Goal: Answer question/provide support: Share knowledge or assist other users

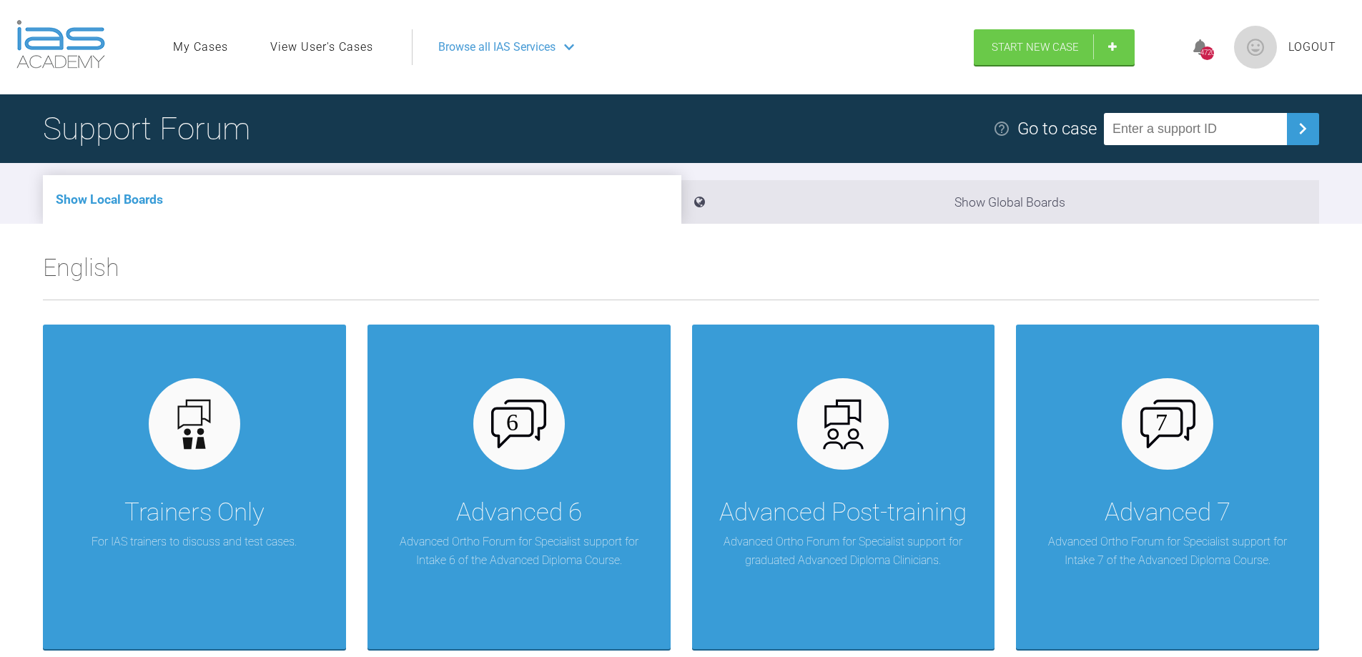
click at [305, 41] on link "View User's Cases" at bounding box center [321, 47] width 103 height 19
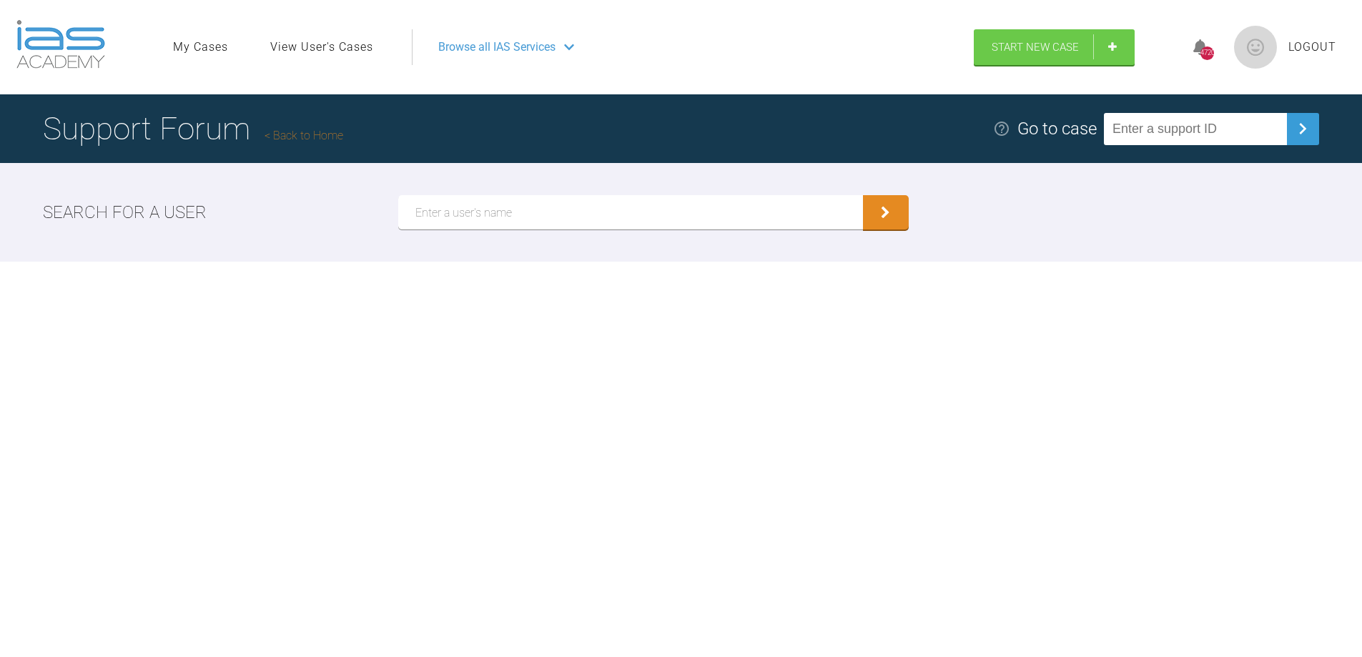
click at [442, 205] on input "text" at bounding box center [630, 212] width 465 height 34
type input "[PERSON_NAME]"
click at [886, 208] on icon "submit" at bounding box center [885, 214] width 9 height 13
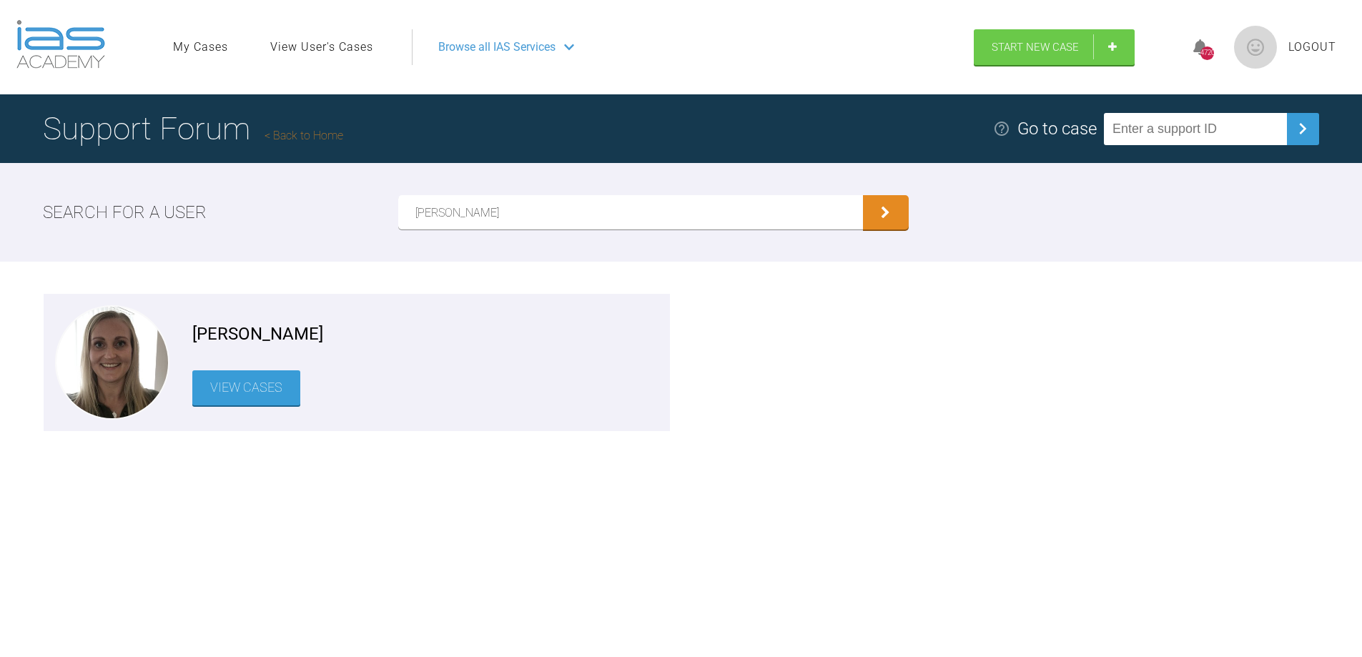
click at [247, 382] on link "View Cases" at bounding box center [246, 387] width 108 height 35
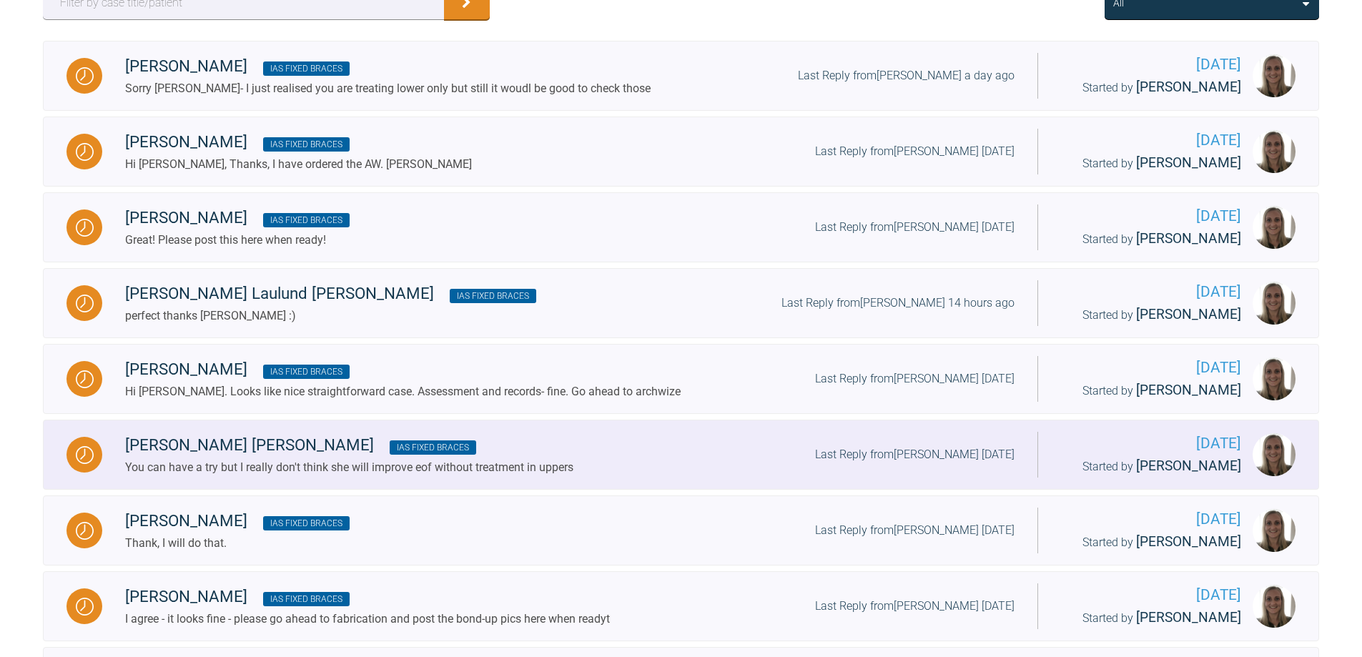
scroll to position [286, 0]
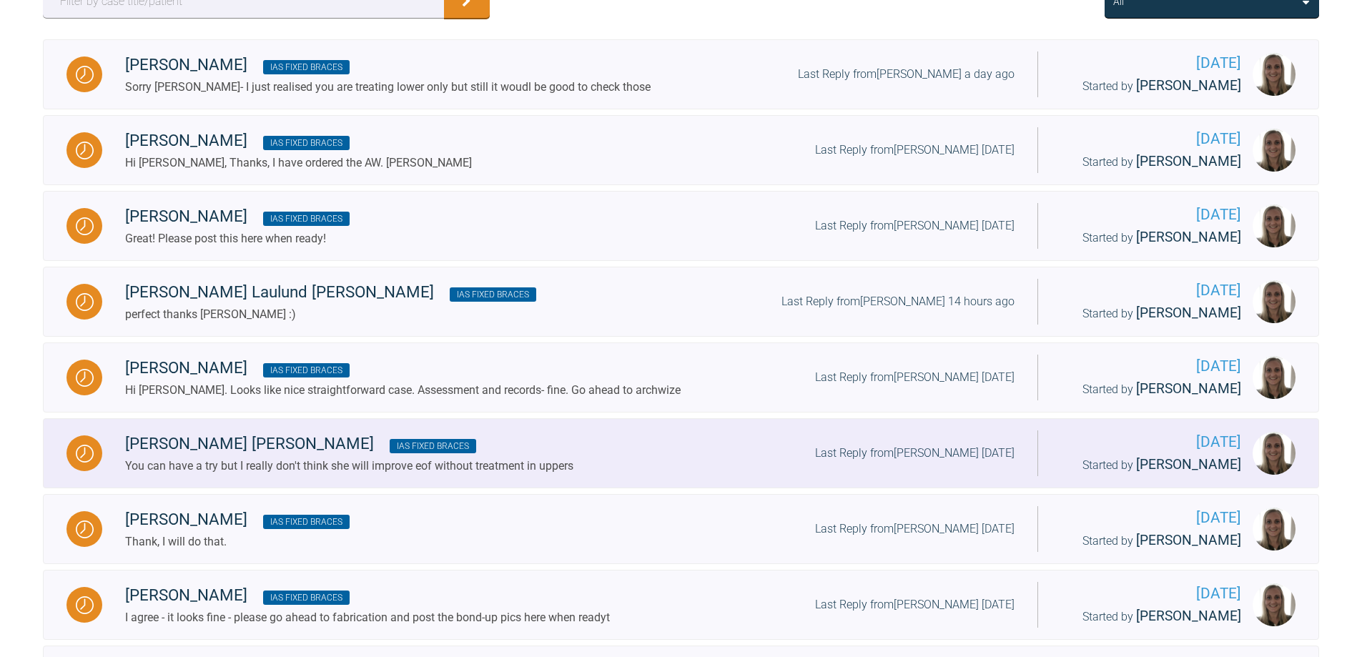
click at [252, 460] on div "You can have a try but I really don't think she will improve eof without treatm…" at bounding box center [349, 466] width 448 height 19
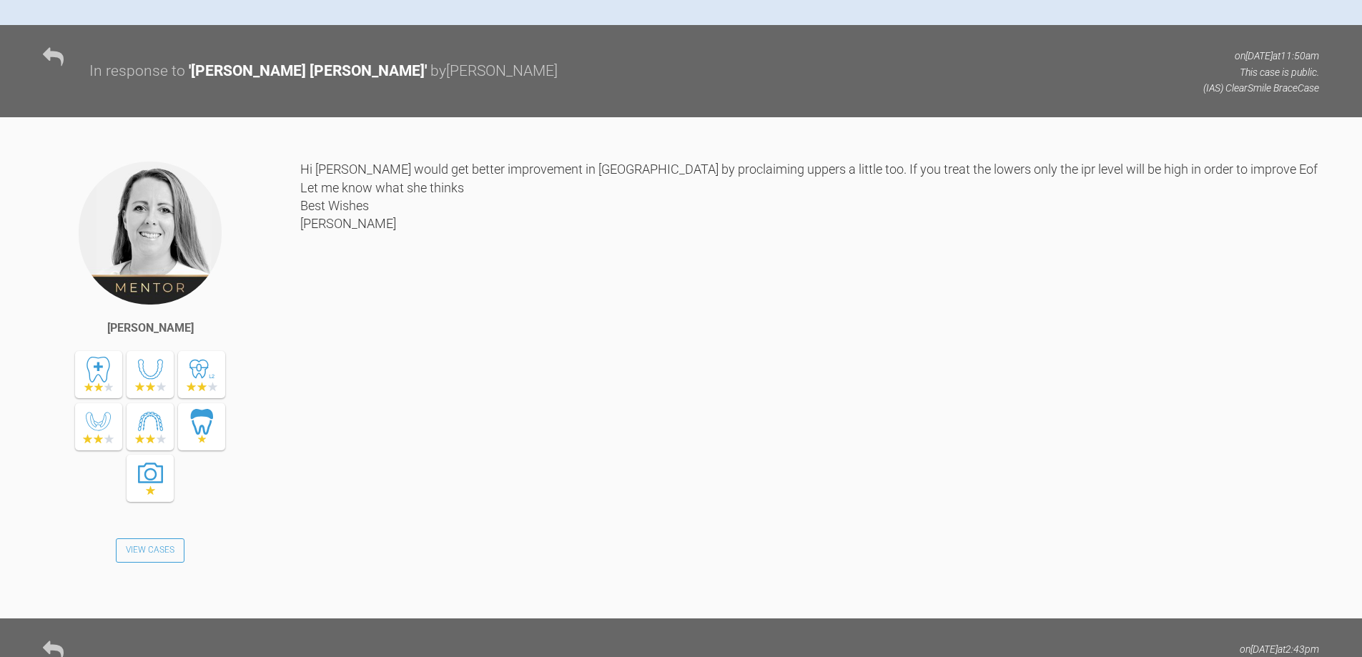
scroll to position [572, 0]
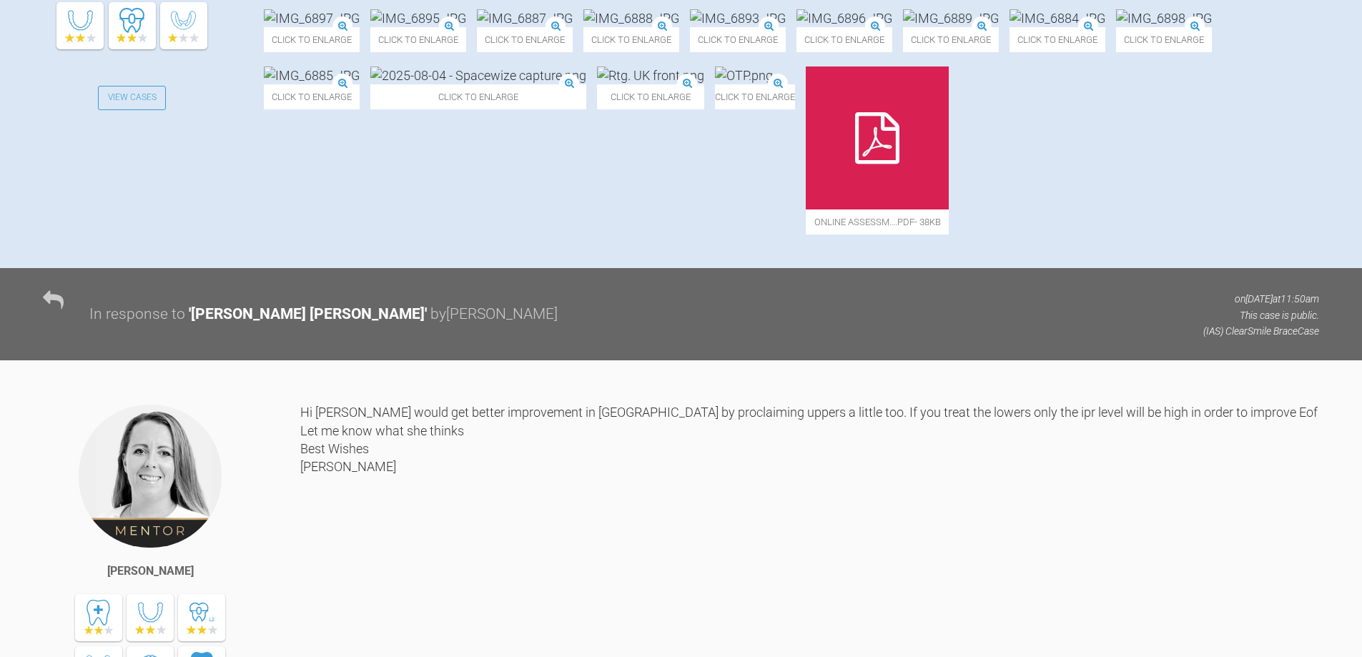
click at [360, 84] on img at bounding box center [312, 75] width 96 height 18
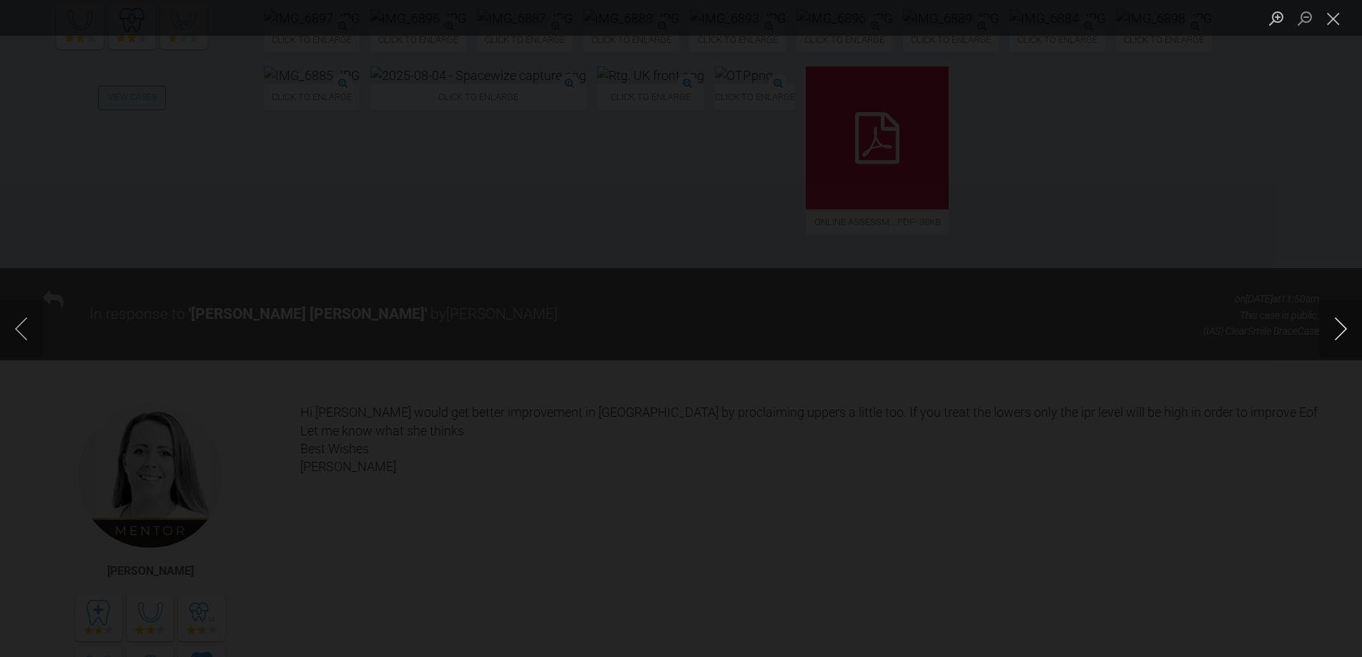
click at [1342, 331] on button "Next image" at bounding box center [1340, 328] width 43 height 57
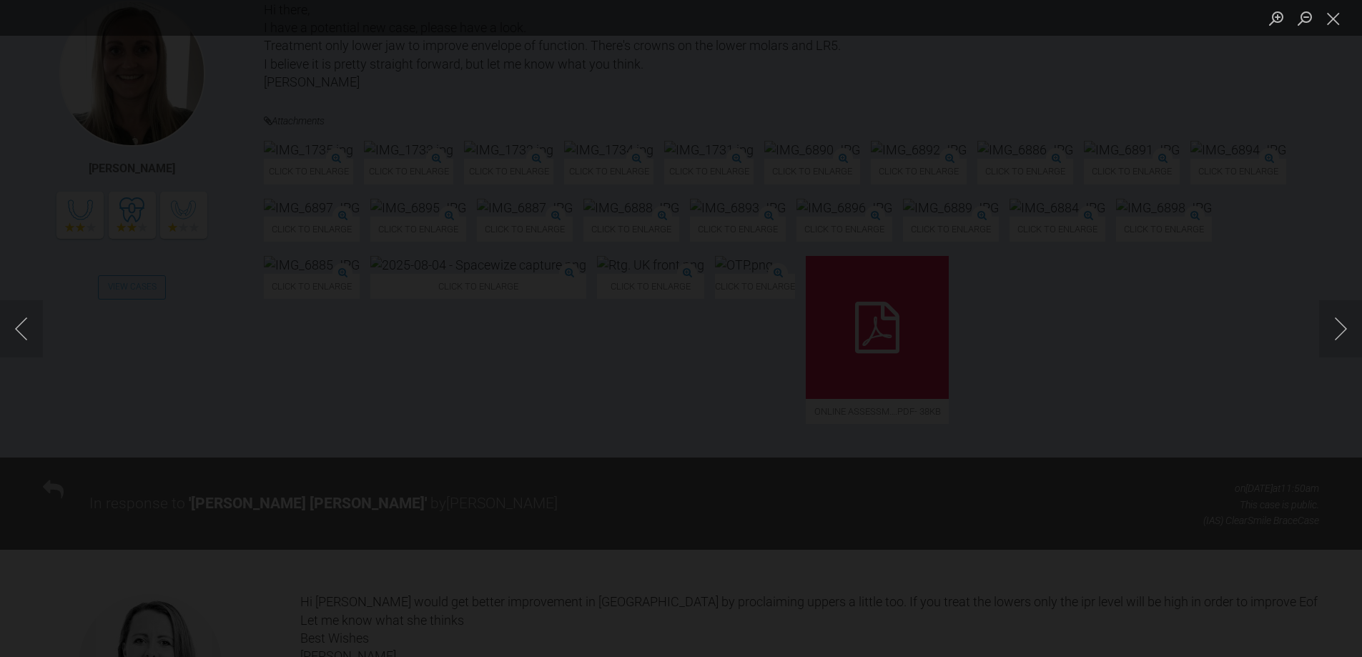
scroll to position [357, 0]
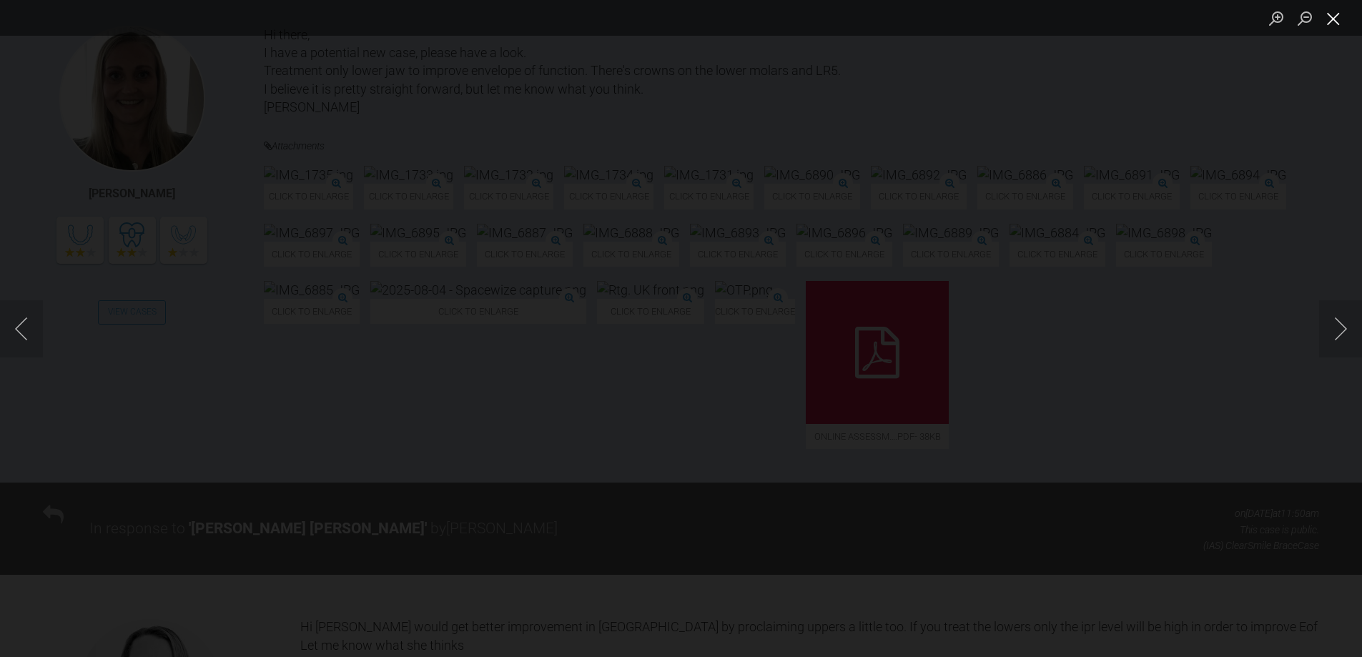
click at [1337, 22] on button "Close lightbox" at bounding box center [1333, 18] width 29 height 25
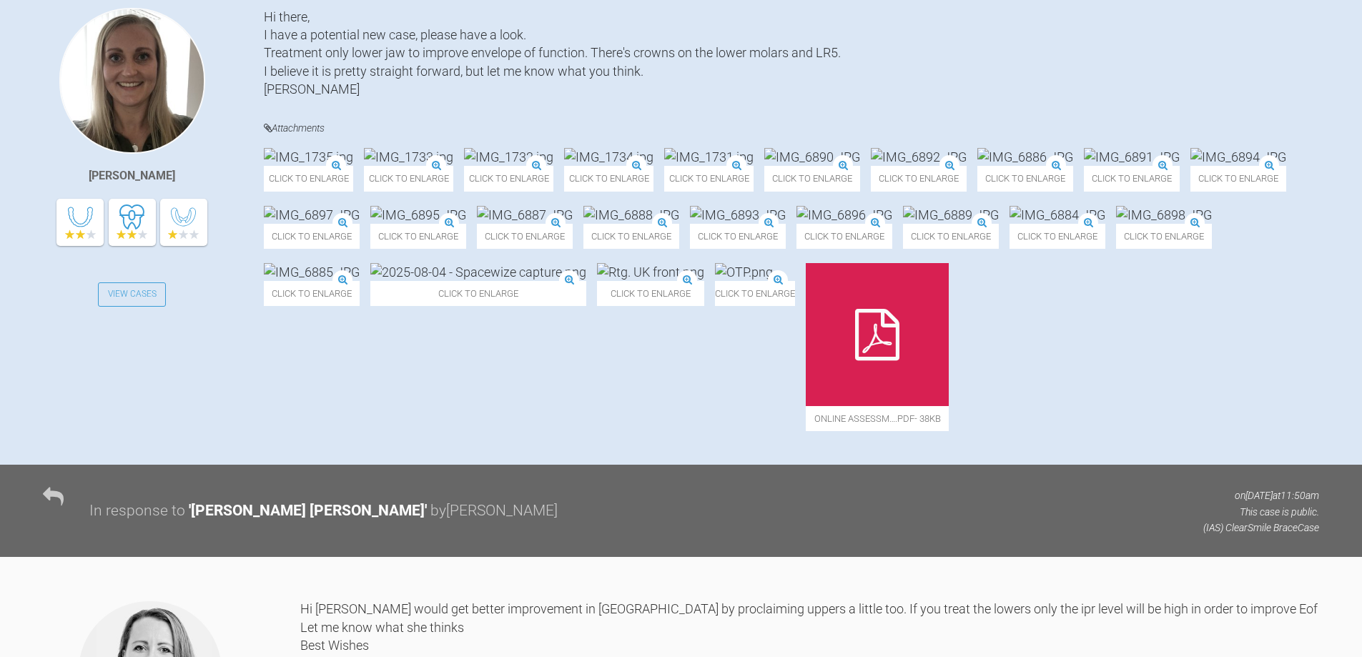
scroll to position [572, 0]
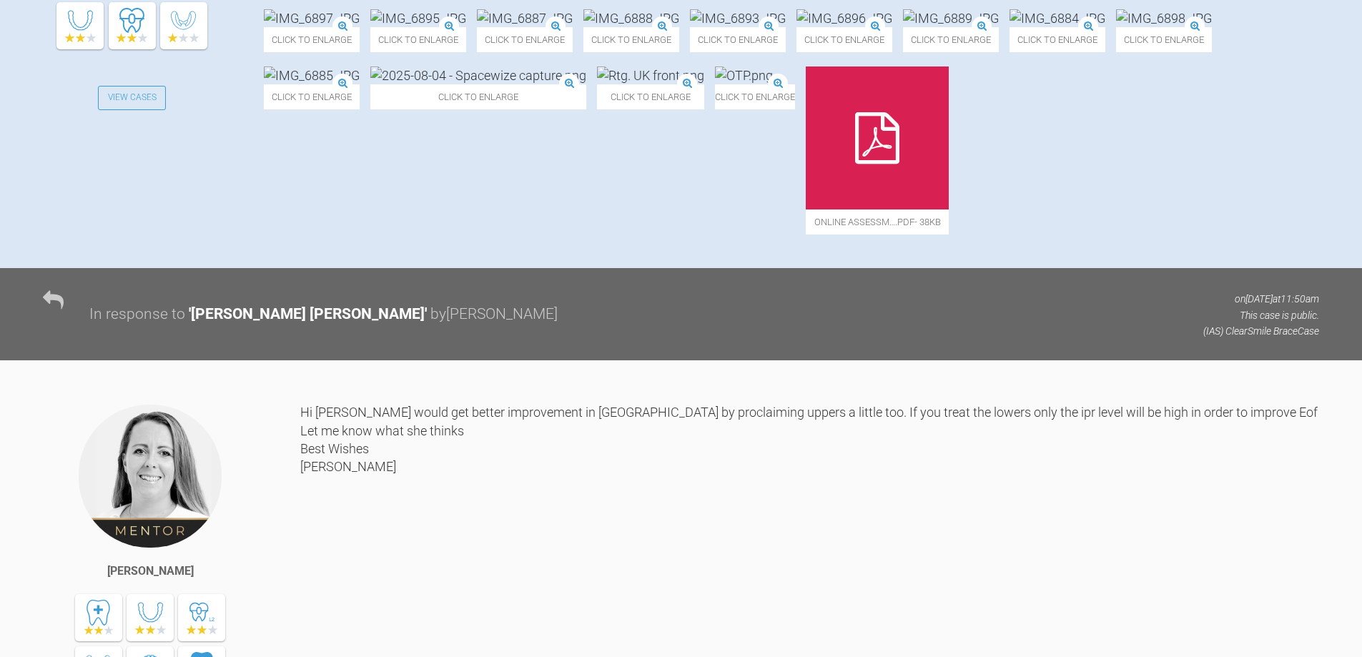
click at [1116, 27] on img at bounding box center [1164, 18] width 96 height 18
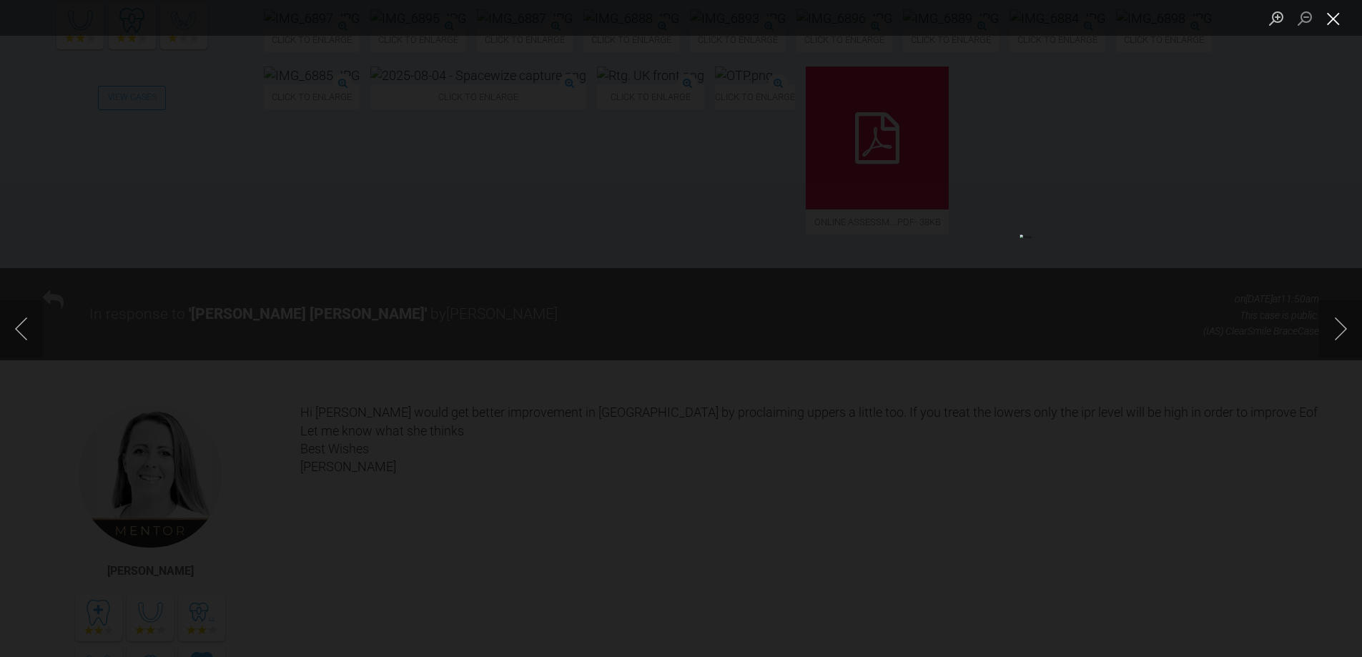
click at [1333, 24] on button "Close lightbox" at bounding box center [1333, 18] width 29 height 25
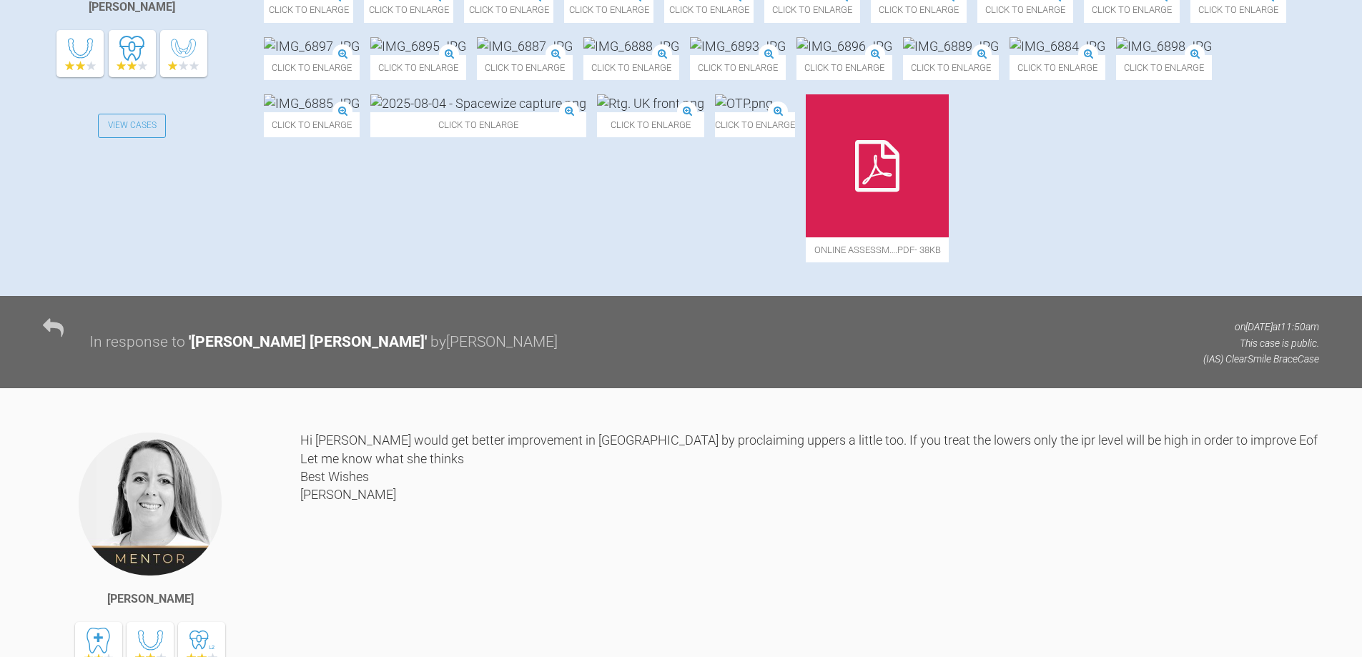
scroll to position [143, 0]
